Goal: Information Seeking & Learning: Check status

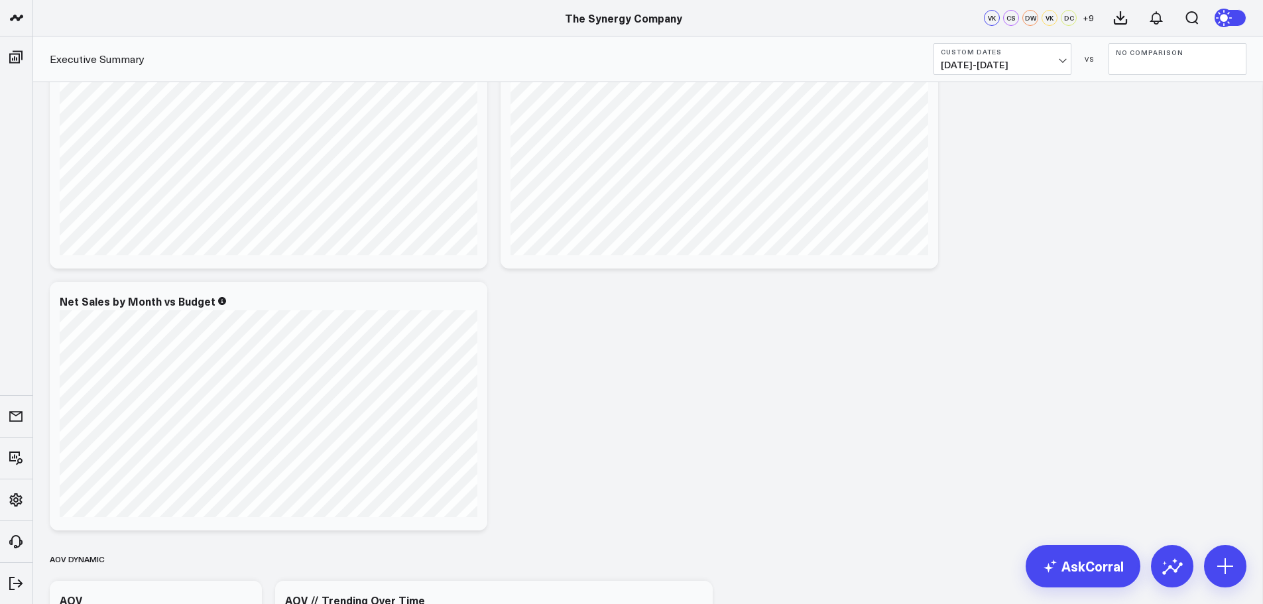
scroll to position [1259, 0]
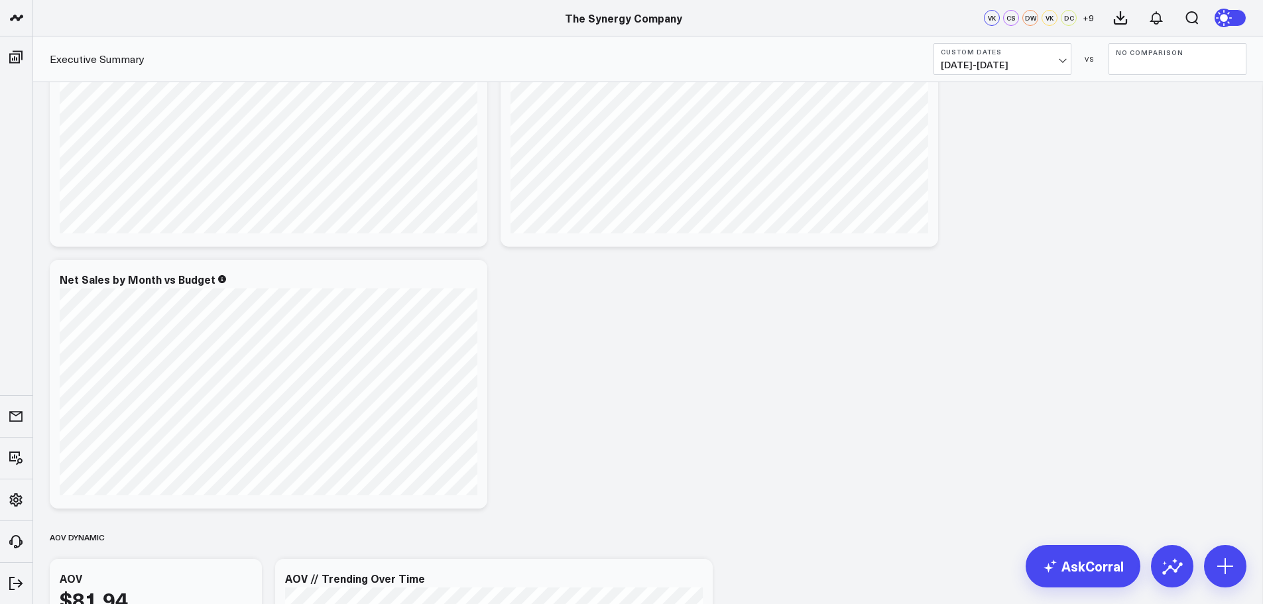
click at [573, 410] on div "net sales & yoy (date locked) Modify via AI Copy link to widget Ask support Rem…" at bounding box center [647, 533] width 1209 height 3401
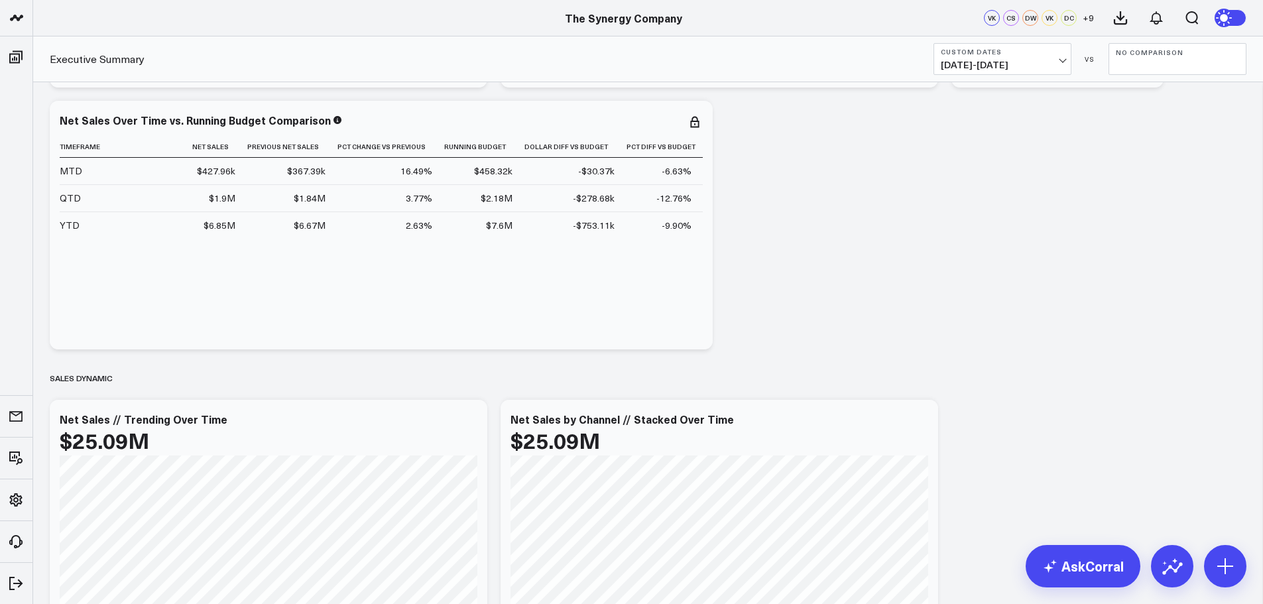
scroll to position [464, 0]
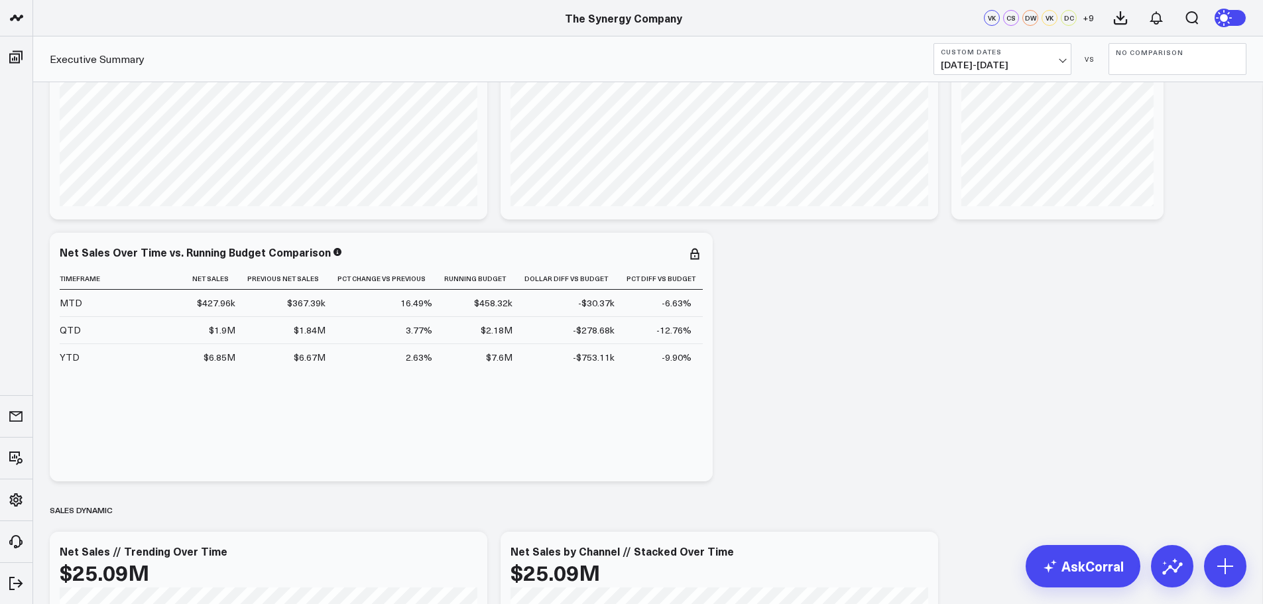
click at [1046, 54] on b "Custom Dates" at bounding box center [1001, 52] width 123 height 8
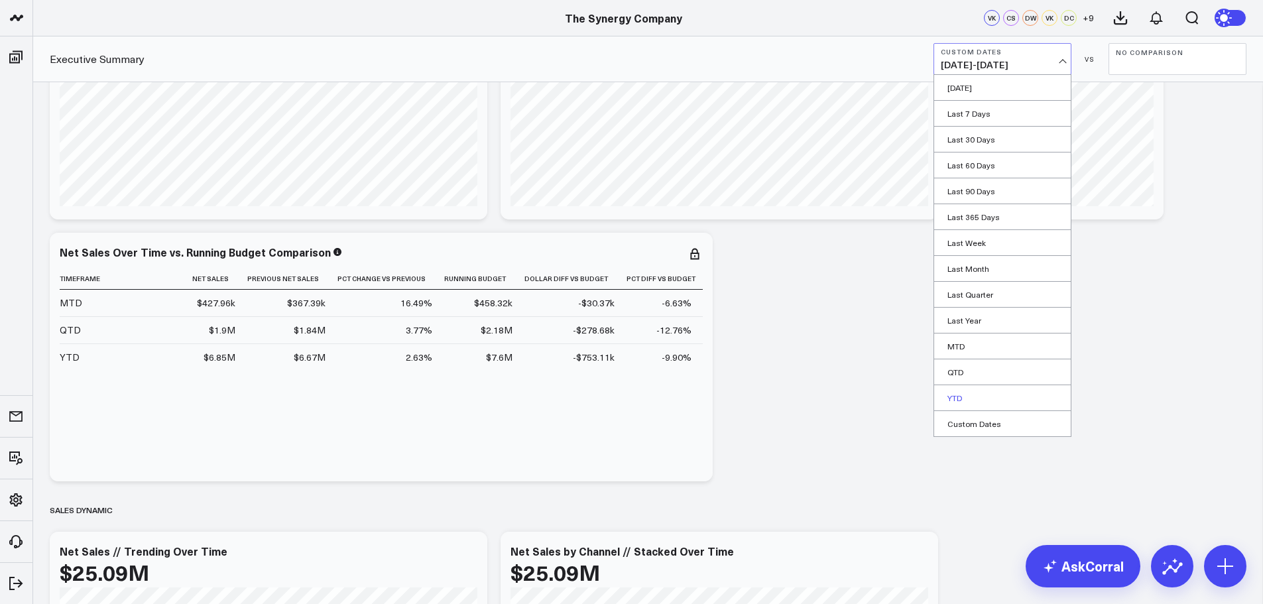
click at [962, 396] on link "YTD" at bounding box center [1002, 397] width 137 height 25
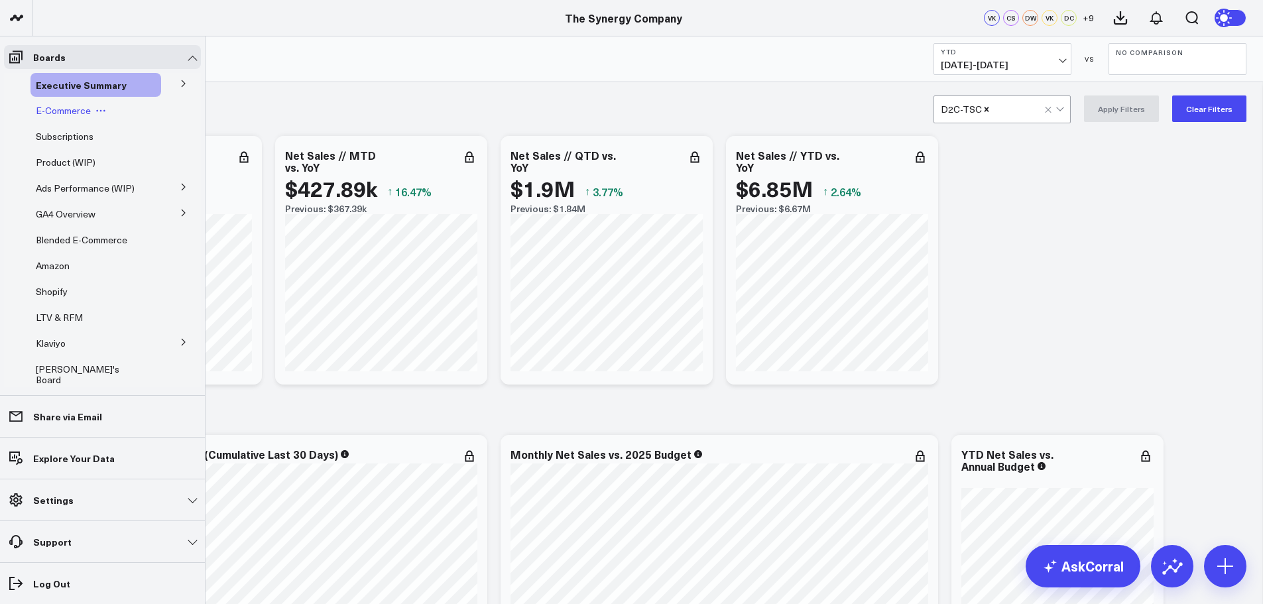
click at [65, 108] on span "E-Commerce" at bounding box center [63, 110] width 55 height 13
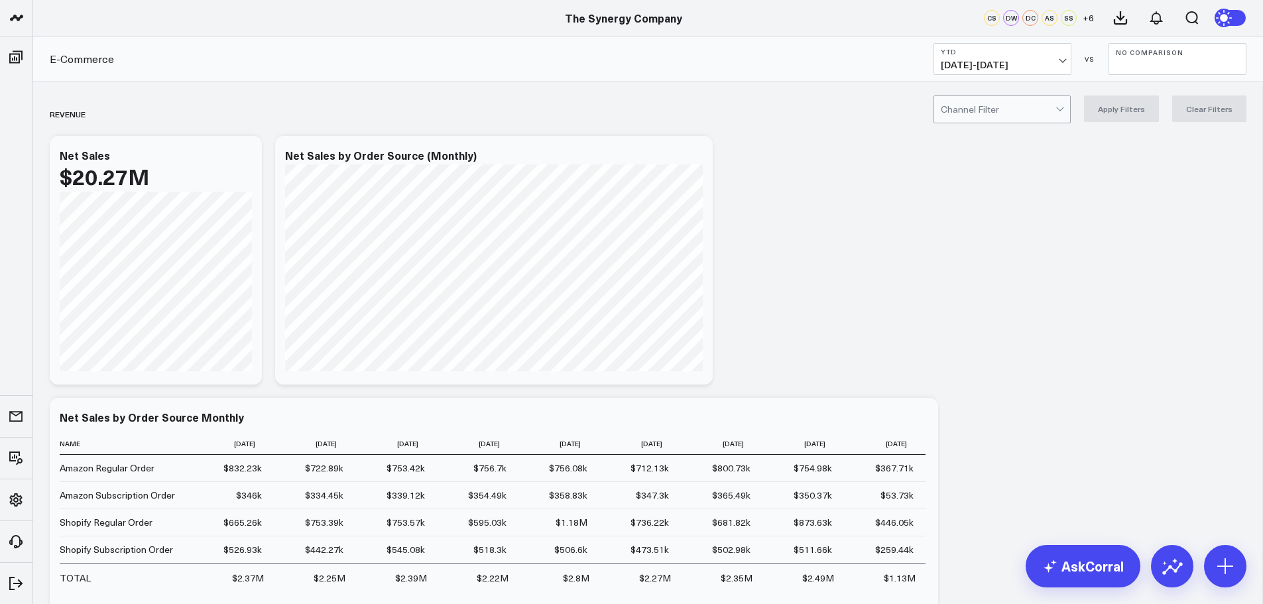
click at [1041, 116] on div at bounding box center [997, 109] width 115 height 27
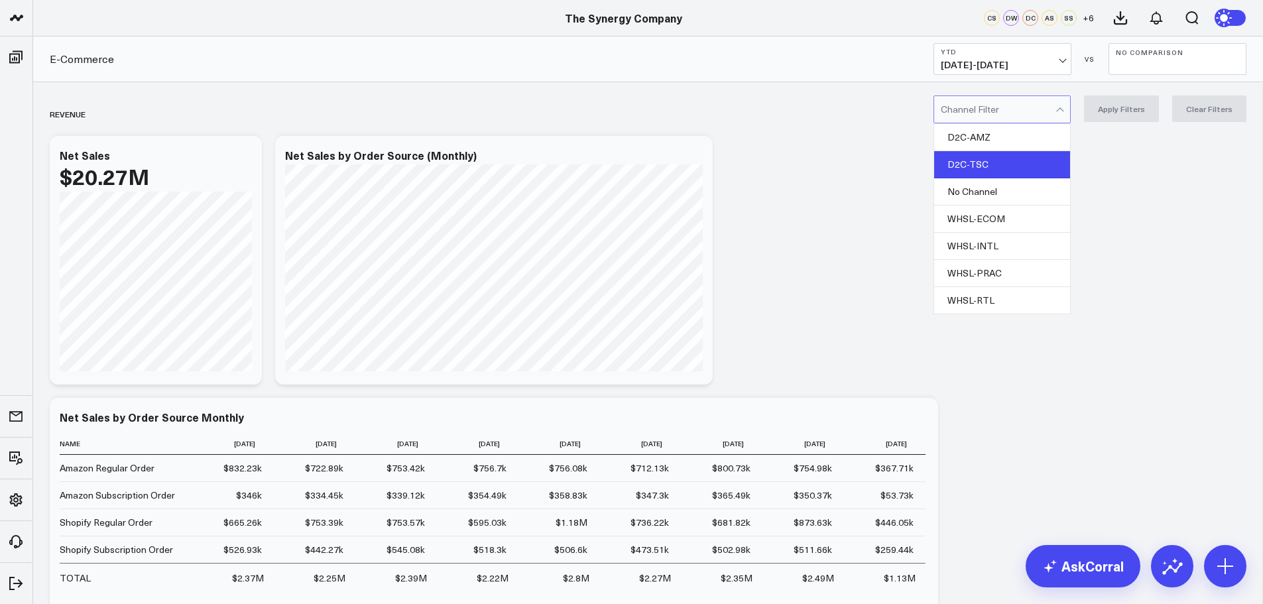
click at [999, 162] on div "D2C-TSC" at bounding box center [1002, 164] width 136 height 27
click at [1112, 110] on button "Apply Filters" at bounding box center [1121, 108] width 75 height 27
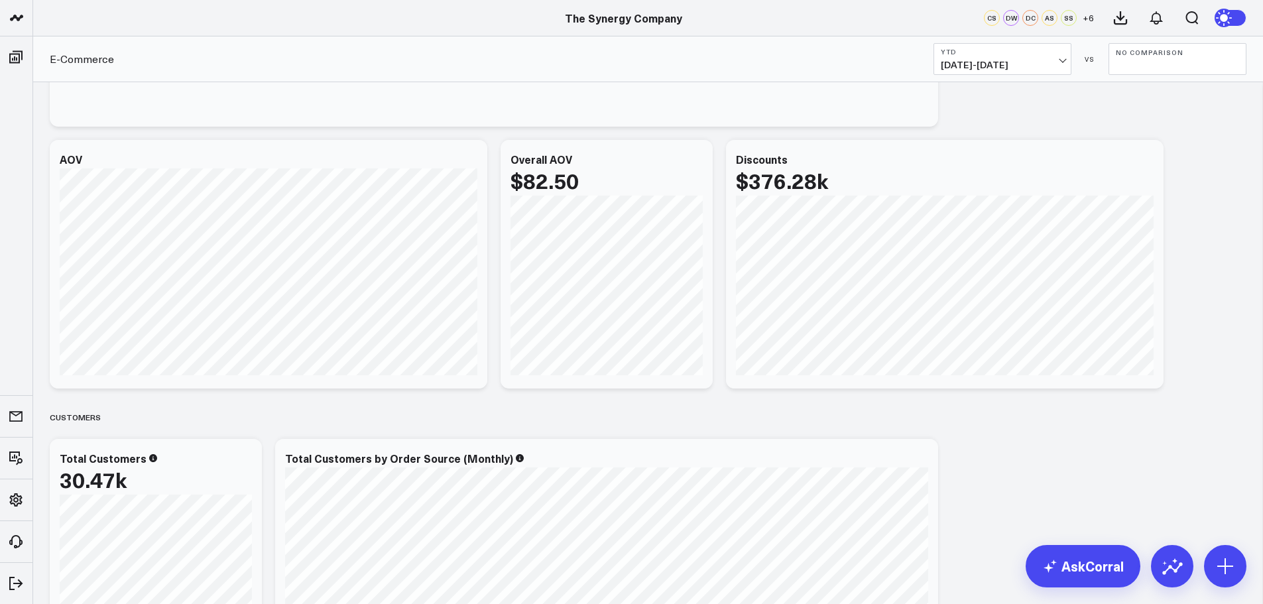
scroll to position [1458, 0]
